Goal: Transaction & Acquisition: Purchase product/service

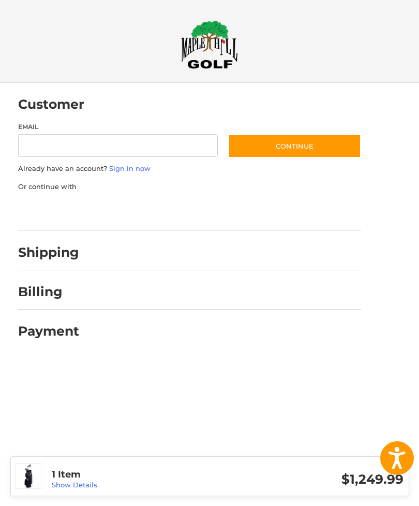
click at [86, 485] on link "Show Details" at bounding box center [75, 485] width 46 height 8
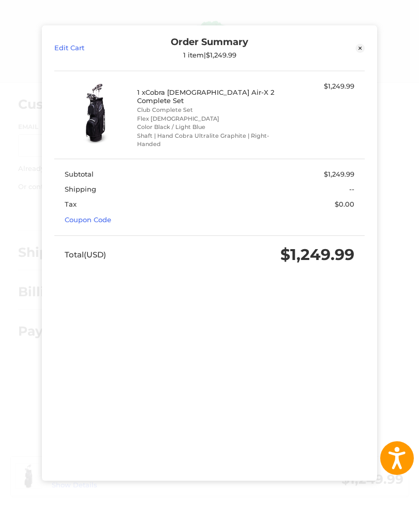
click at [99, 215] on link "Coupon Code" at bounding box center [88, 219] width 47 height 8
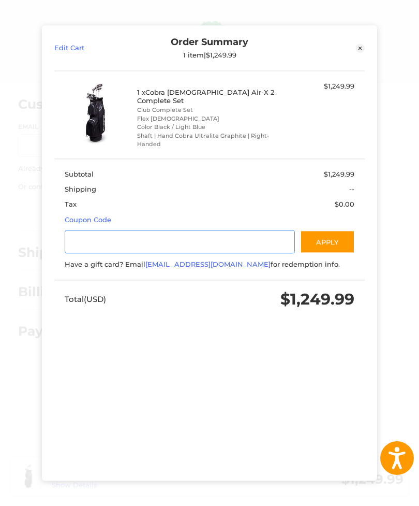
click at [192, 230] on input "Gift Certificate or Coupon Code" at bounding box center [180, 241] width 230 height 23
type input "********"
click at [332, 230] on button "Apply" at bounding box center [327, 241] width 55 height 23
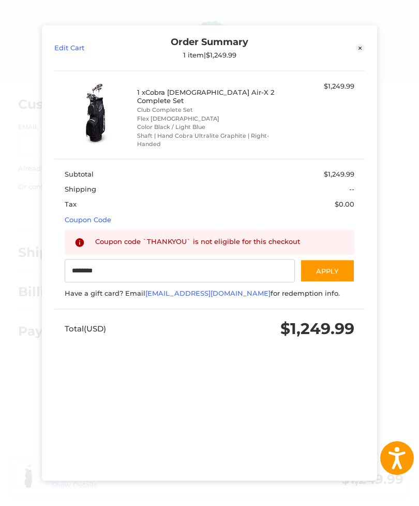
click at [76, 37] on link "Edit Cart" at bounding box center [93, 48] width 78 height 23
